Goal: Information Seeking & Learning: Learn about a topic

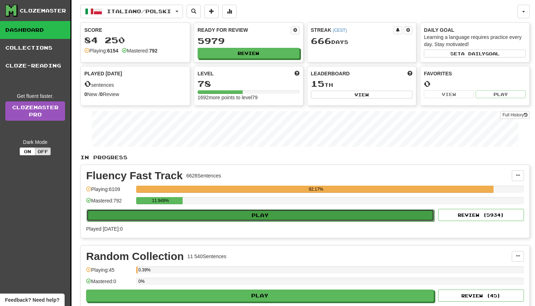
click at [242, 209] on button "Play" at bounding box center [259, 215] width 347 height 12
select select "**"
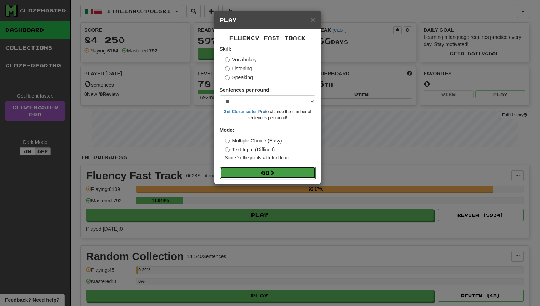
click at [248, 172] on button "Go" at bounding box center [268, 173] width 96 height 12
